Goal: Information Seeking & Learning: Learn about a topic

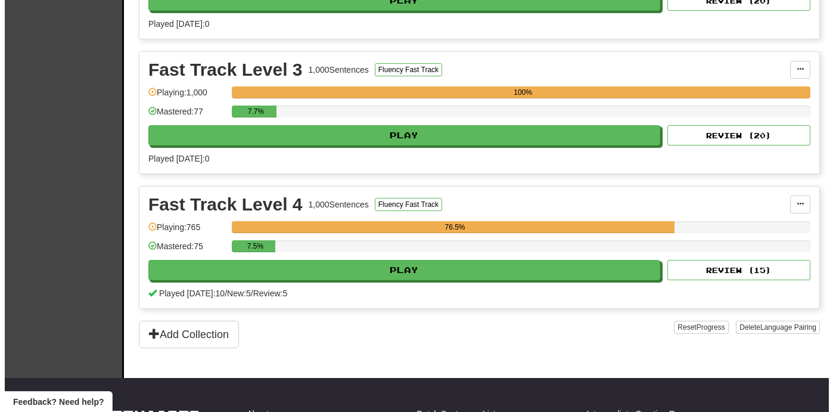
scroll to position [630, 0]
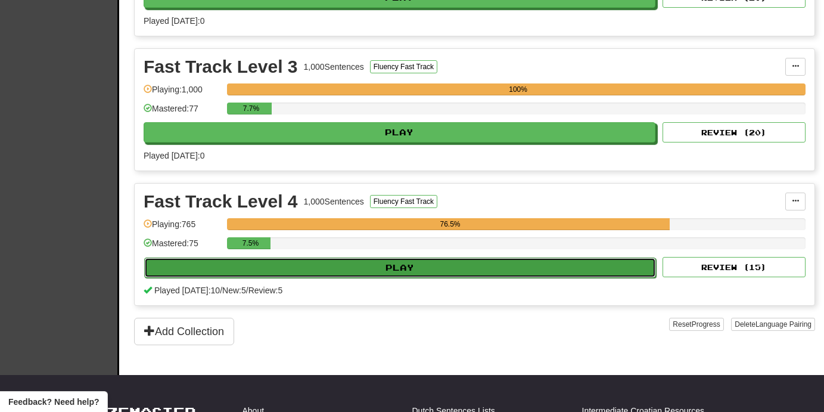
click at [502, 268] on button "Play" at bounding box center [400, 267] width 512 height 20
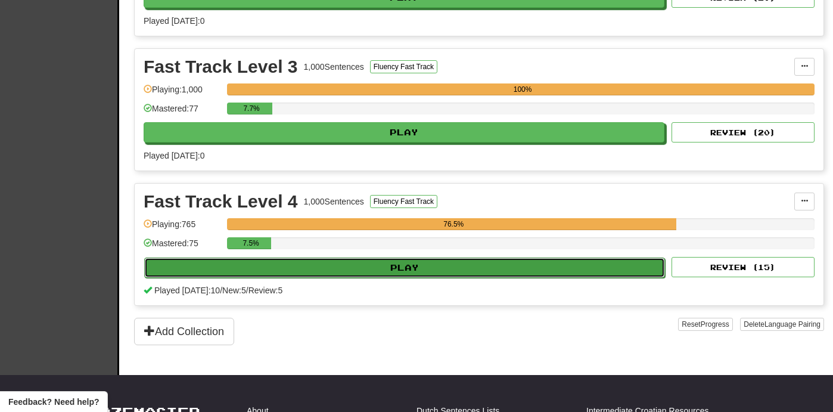
select select "**"
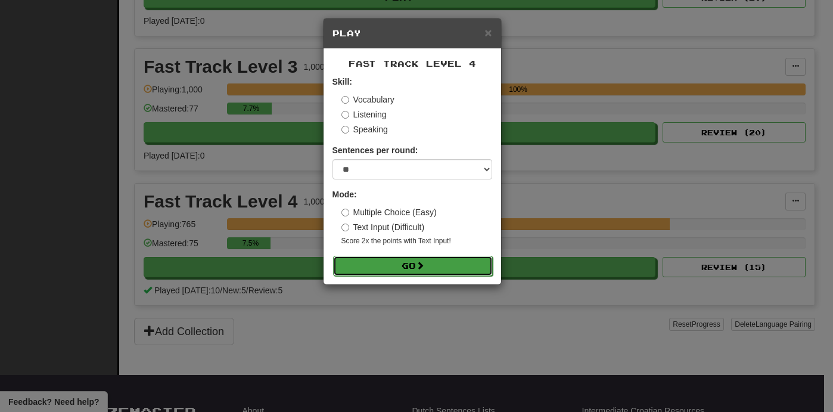
click at [442, 260] on button "Go" at bounding box center [413, 266] width 160 height 20
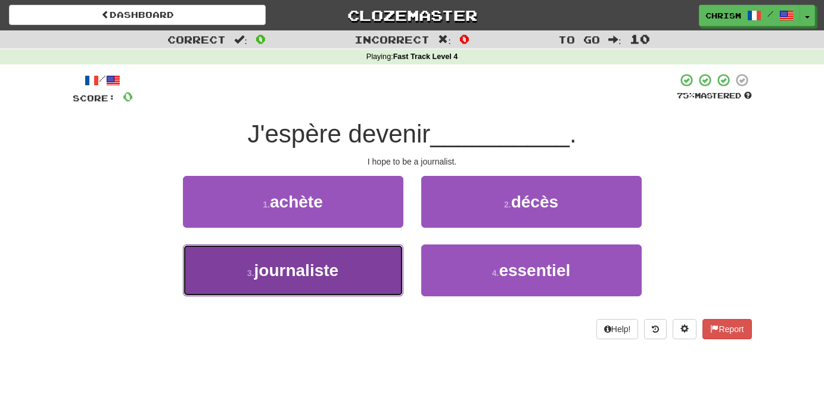
click at [370, 279] on button "3 . journaliste" at bounding box center [293, 270] width 220 height 52
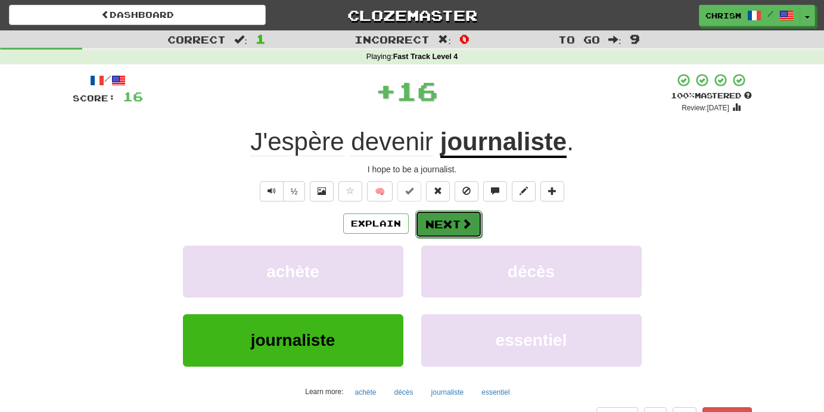
click at [461, 224] on span at bounding box center [466, 223] width 11 height 11
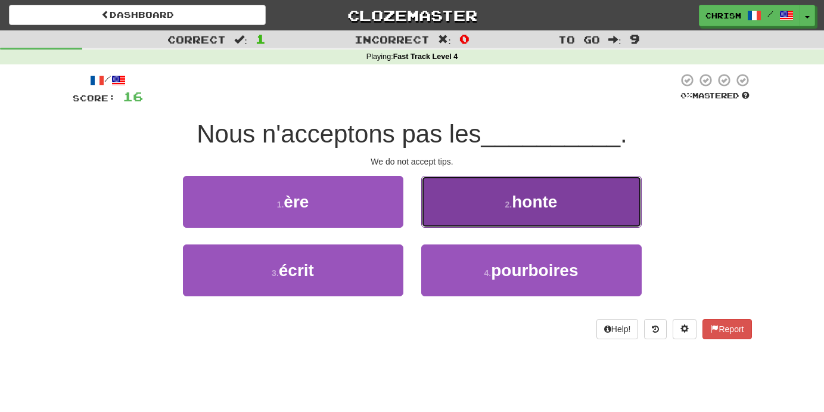
click at [470, 207] on button "2 . honte" at bounding box center [531, 202] width 220 height 52
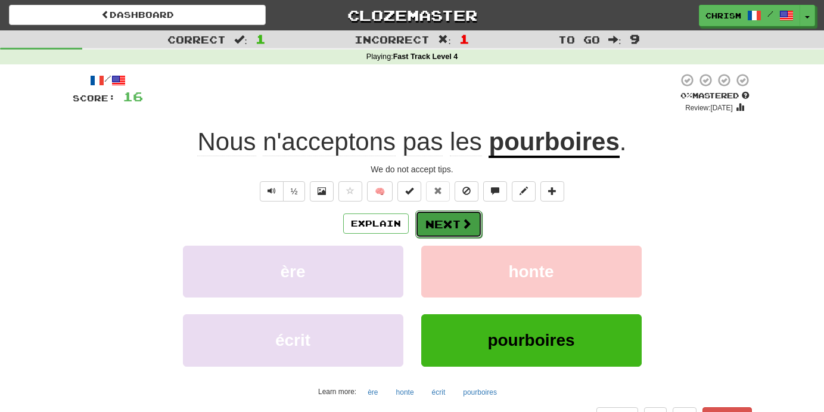
click at [449, 222] on button "Next" at bounding box center [448, 223] width 67 height 27
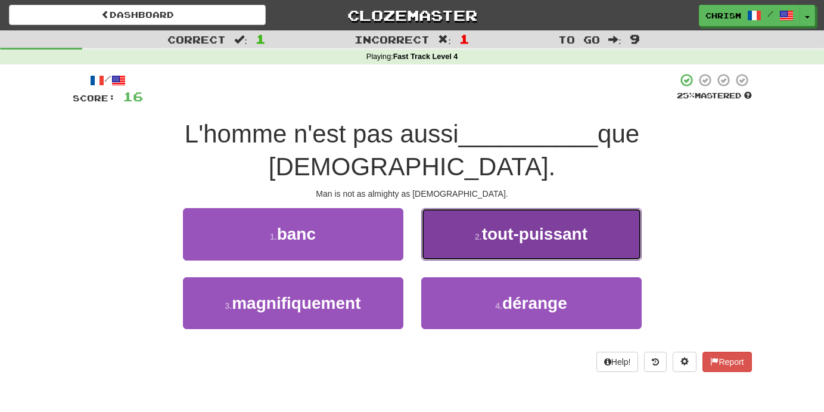
click at [515, 216] on button "2 . tout-puissant" at bounding box center [531, 234] width 220 height 52
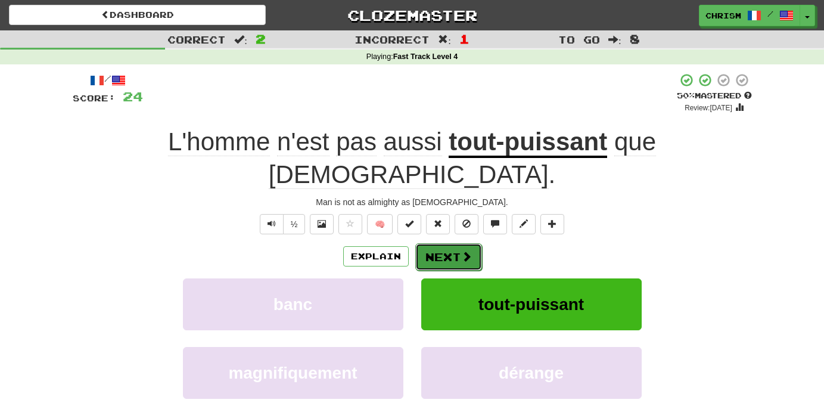
click at [450, 243] on button "Next" at bounding box center [448, 256] width 67 height 27
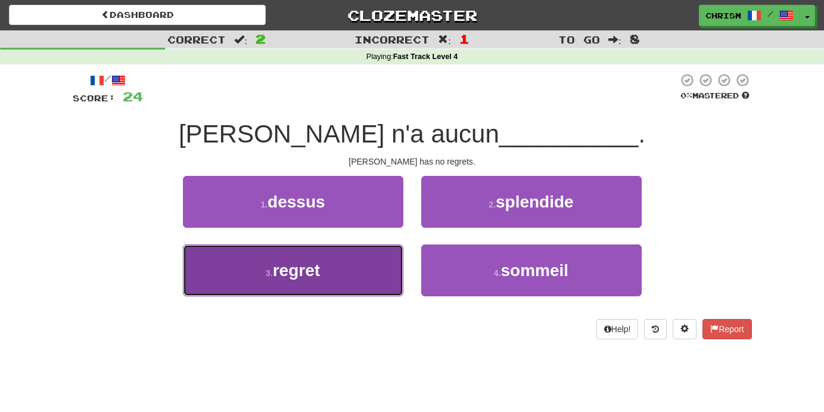
click at [382, 263] on button "3 . regret" at bounding box center [293, 270] width 220 height 52
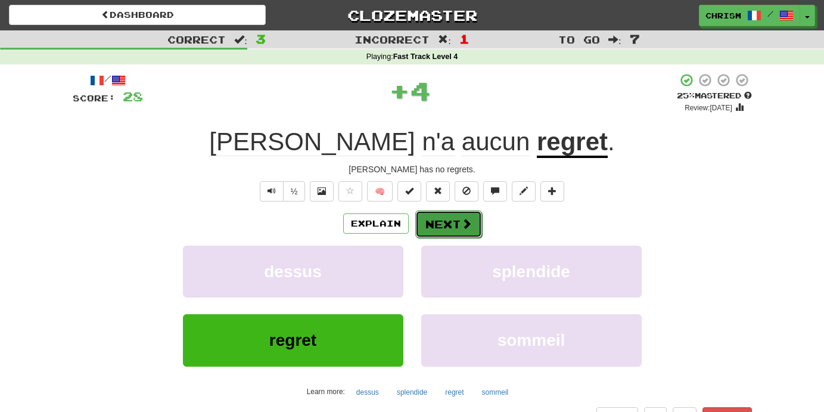
click at [453, 227] on button "Next" at bounding box center [448, 223] width 67 height 27
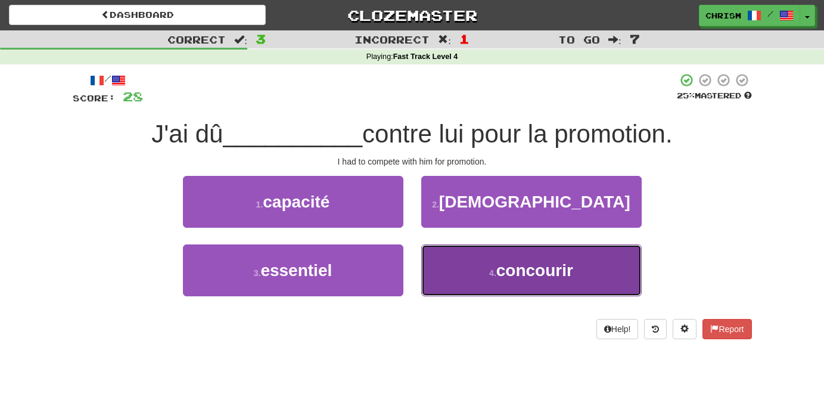
click at [463, 280] on button "4 . concourir" at bounding box center [531, 270] width 220 height 52
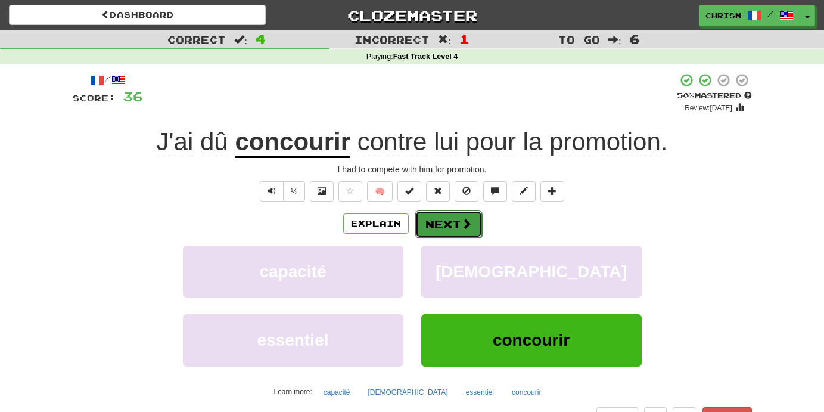
click at [447, 224] on button "Next" at bounding box center [448, 223] width 67 height 27
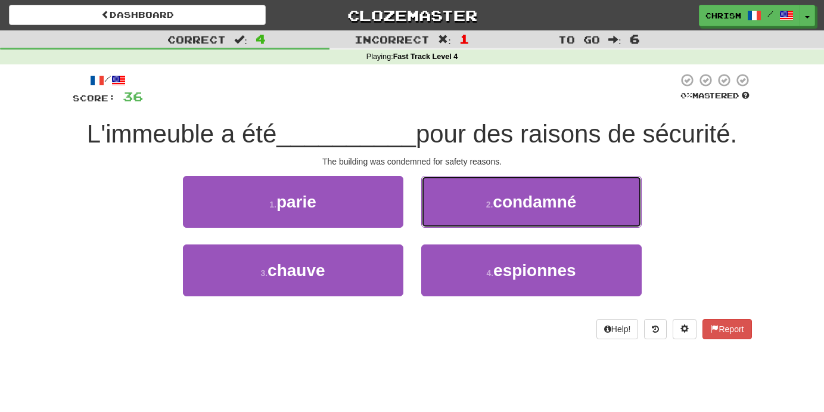
click at [447, 224] on button "2 . condamné" at bounding box center [531, 202] width 220 height 52
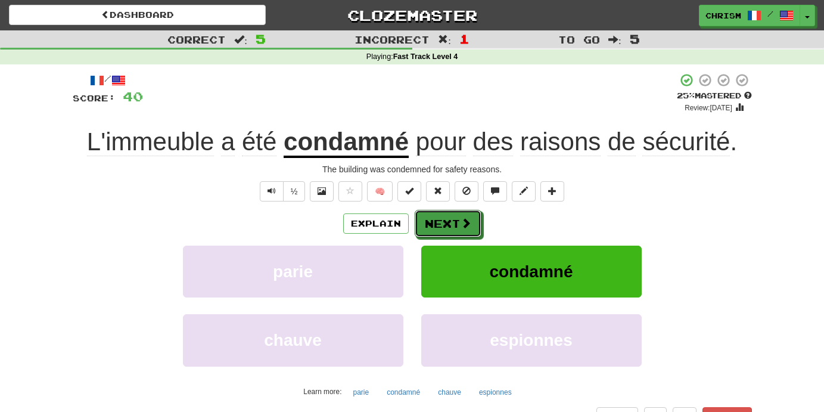
click at [447, 224] on button "Next" at bounding box center [448, 223] width 67 height 27
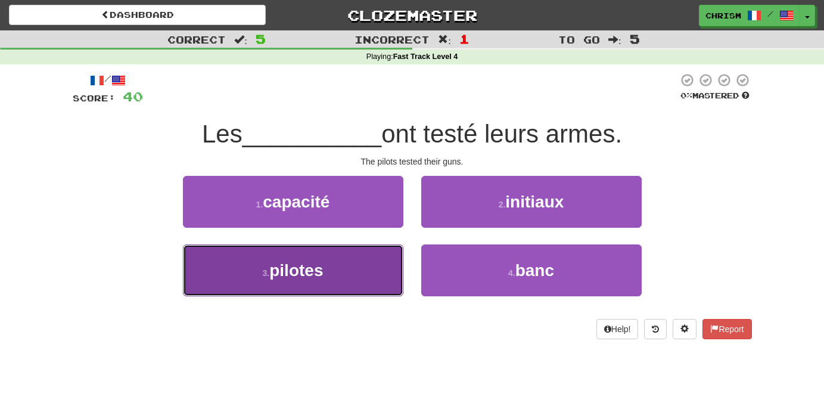
click at [360, 274] on button "3 . pilotes" at bounding box center [293, 270] width 220 height 52
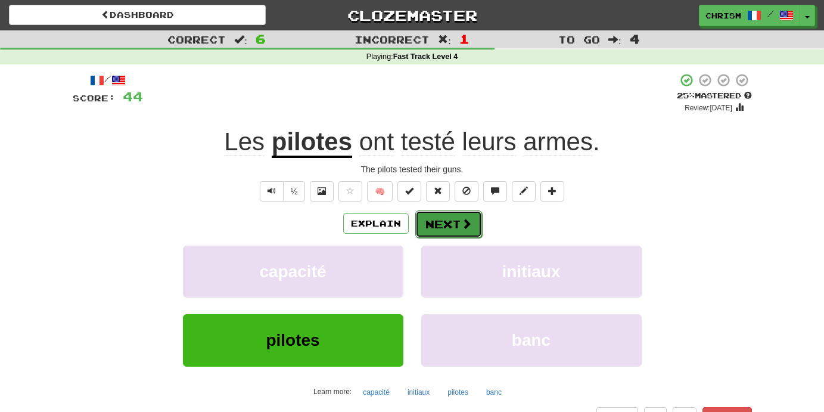
click at [465, 224] on span at bounding box center [466, 223] width 11 height 11
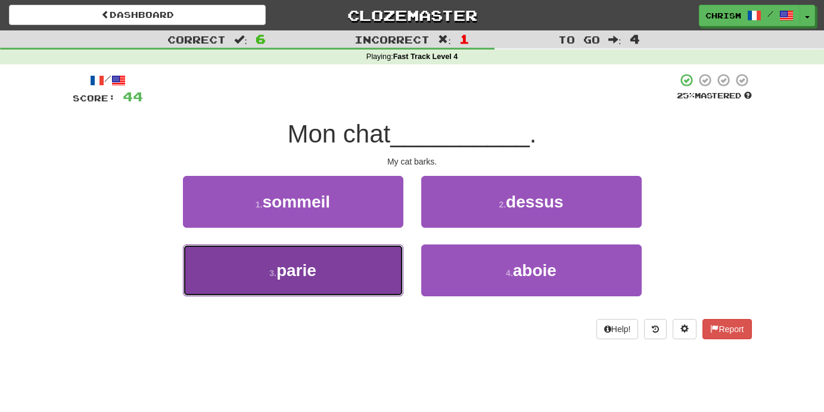
click at [340, 267] on button "3 . parie" at bounding box center [293, 270] width 220 height 52
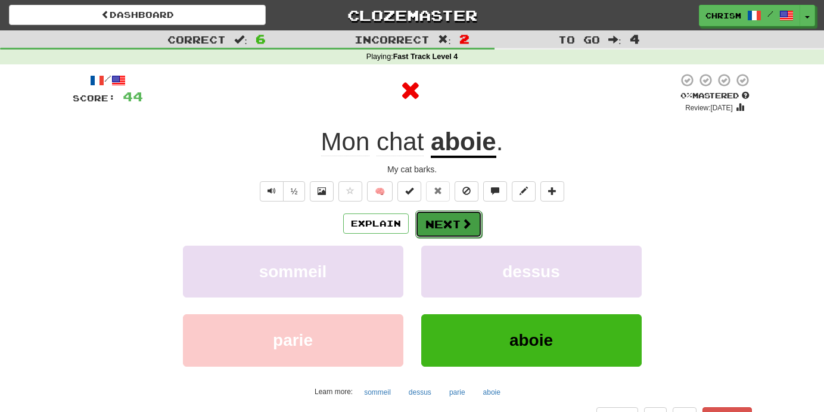
click at [435, 223] on button "Next" at bounding box center [448, 223] width 67 height 27
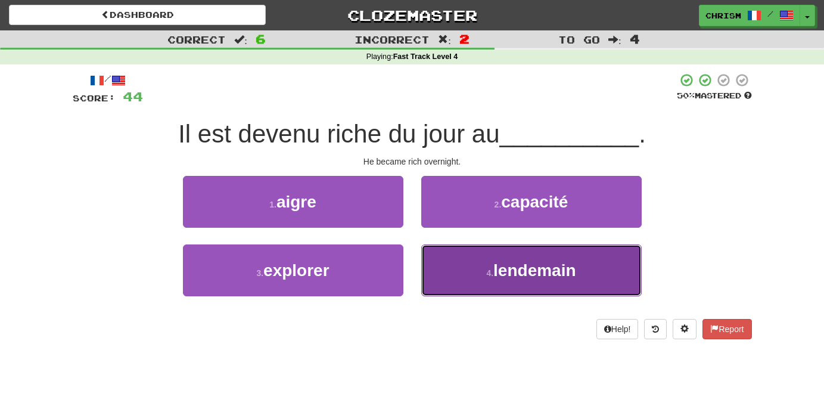
click at [422, 271] on button "4 . lendemain" at bounding box center [531, 270] width 220 height 52
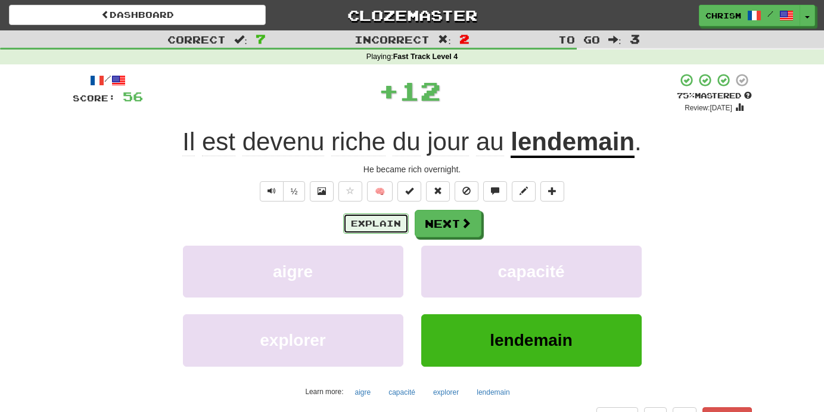
click at [366, 224] on button "Explain" at bounding box center [376, 223] width 66 height 20
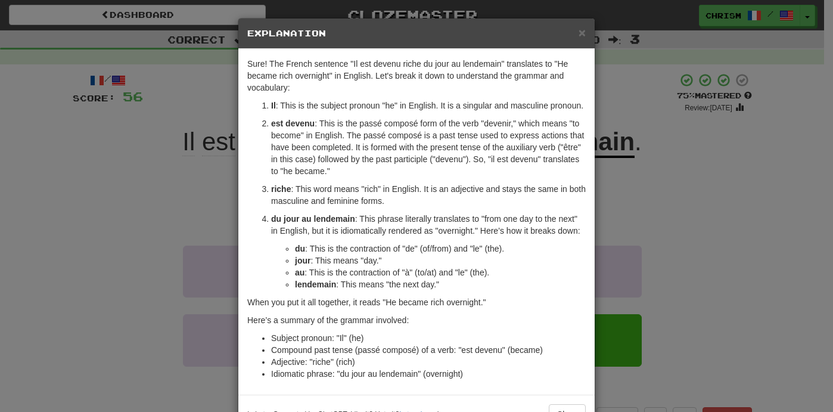
click at [581, 35] on div "× Explanation" at bounding box center [416, 33] width 356 height 30
click at [581, 35] on span "×" at bounding box center [582, 33] width 7 height 14
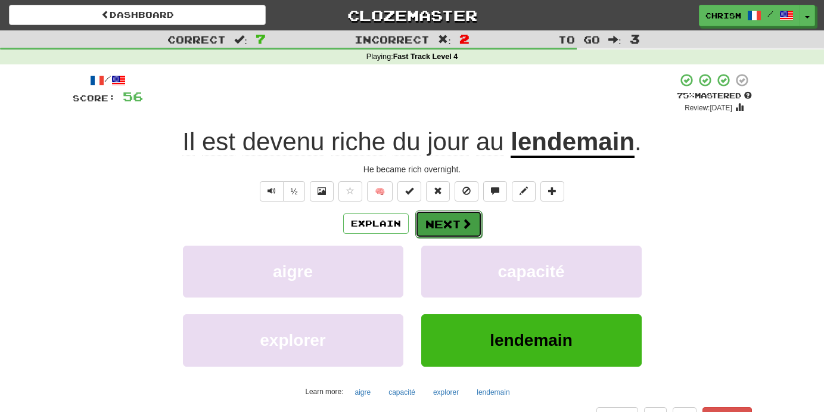
click at [456, 226] on button "Next" at bounding box center [448, 223] width 67 height 27
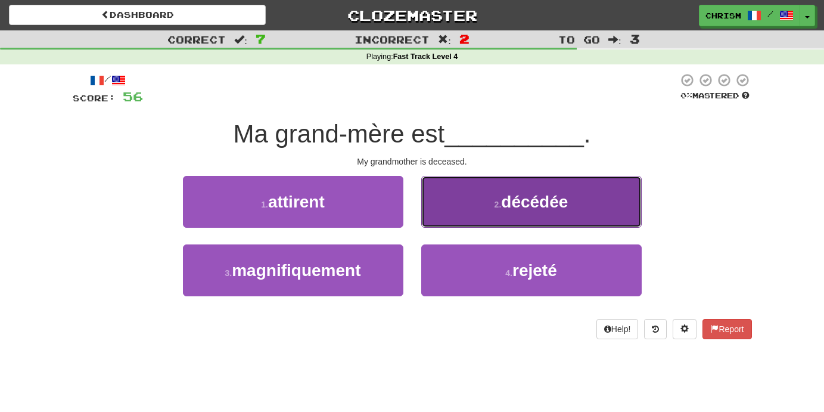
click at [453, 204] on button "2 . décédée" at bounding box center [531, 202] width 220 height 52
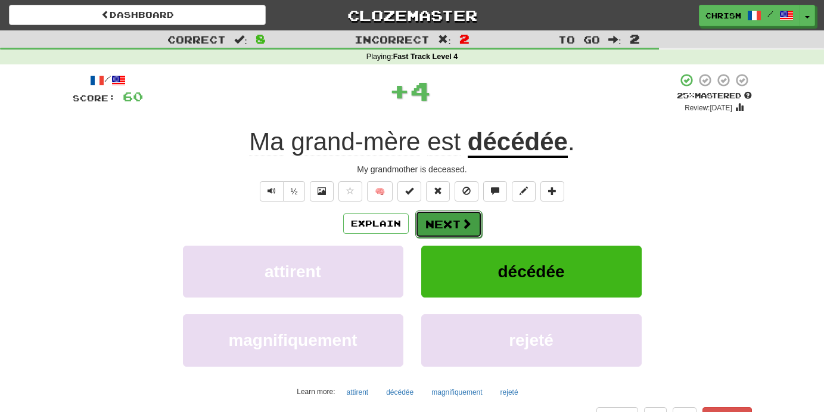
click at [449, 220] on button "Next" at bounding box center [448, 223] width 67 height 27
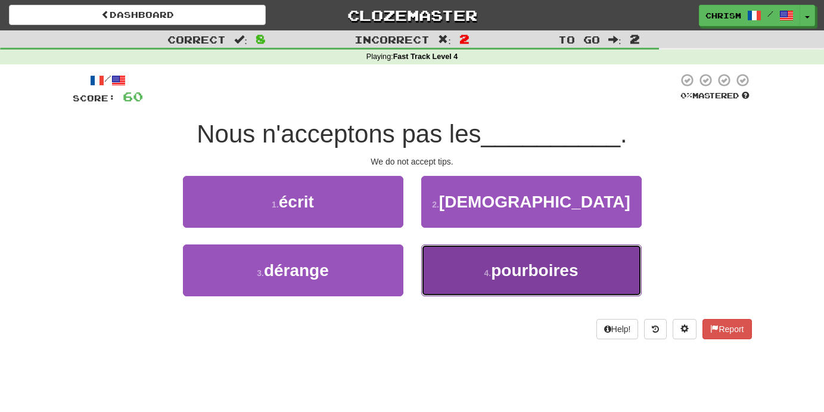
click at [449, 261] on button "4 . pourboires" at bounding box center [531, 270] width 220 height 52
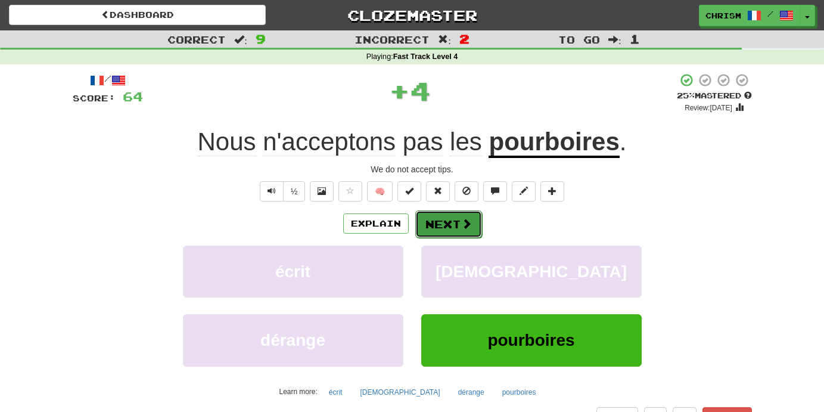
click at [461, 224] on span at bounding box center [466, 223] width 11 height 11
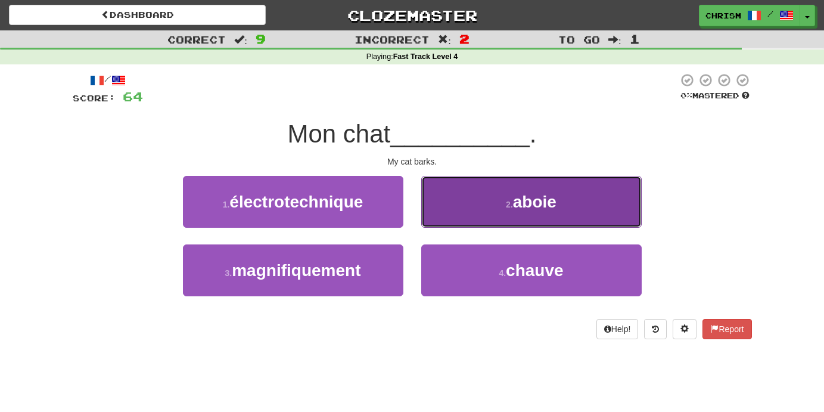
click at [466, 215] on button "2 . aboie" at bounding box center [531, 202] width 220 height 52
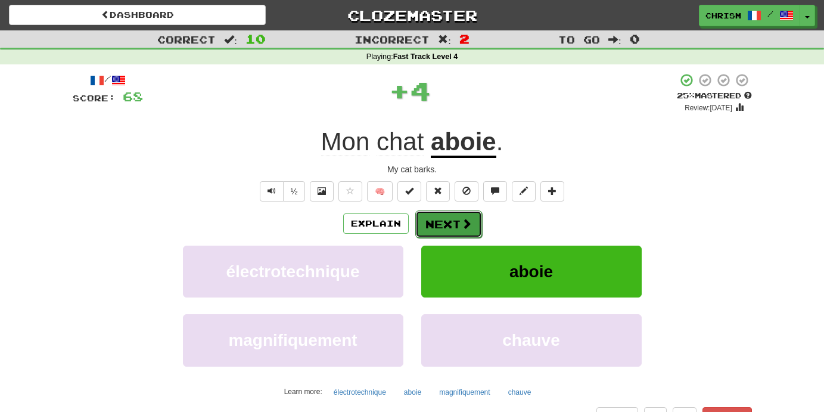
click at [466, 216] on button "Next" at bounding box center [448, 223] width 67 height 27
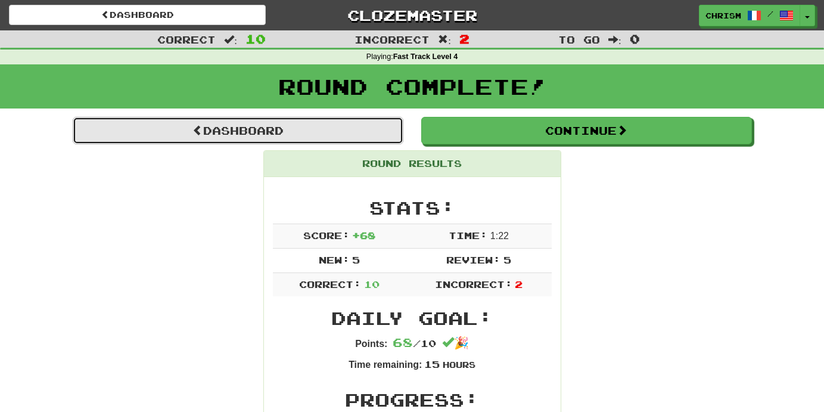
click at [375, 133] on link "Dashboard" at bounding box center [238, 130] width 331 height 27
